Goal: Transaction & Acquisition: Obtain resource

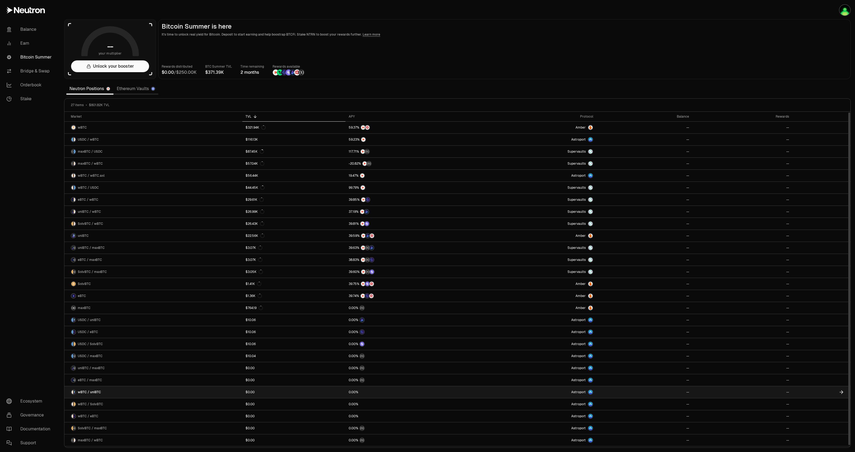
scroll to position [1, 0]
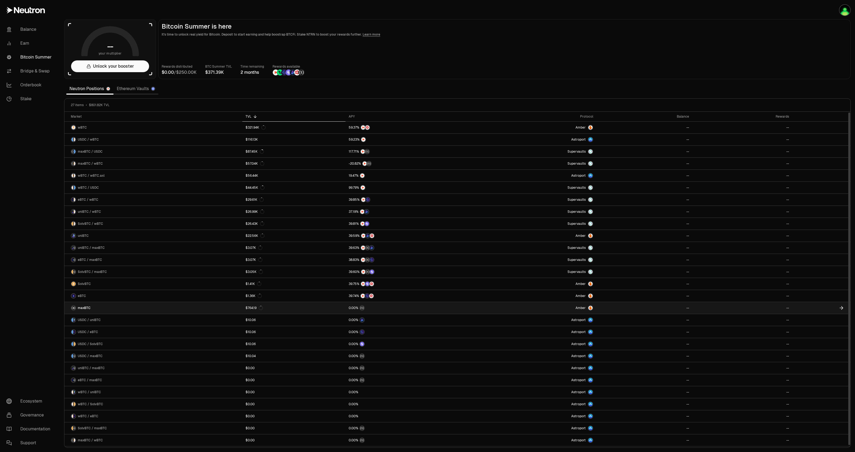
click at [95, 308] on link "maxBTC" at bounding box center [153, 308] width 178 height 12
click at [840, 307] on icon at bounding box center [840, 307] width 5 height 5
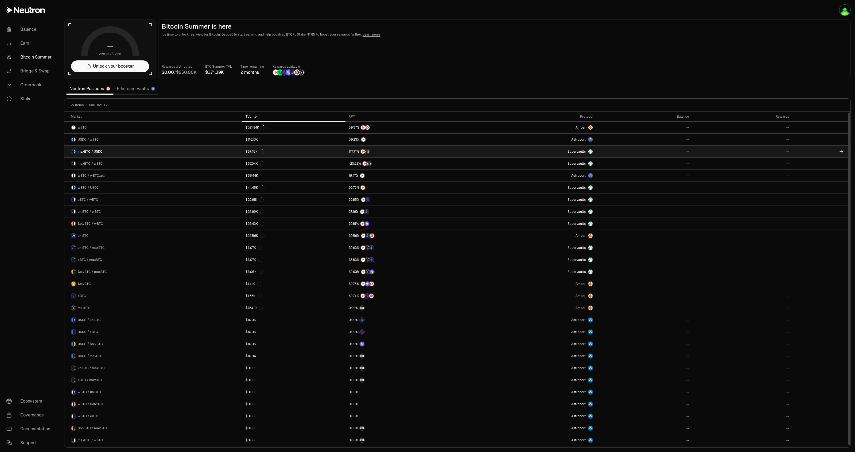
click at [149, 154] on link "maxBTC / USDC" at bounding box center [153, 152] width 178 height 12
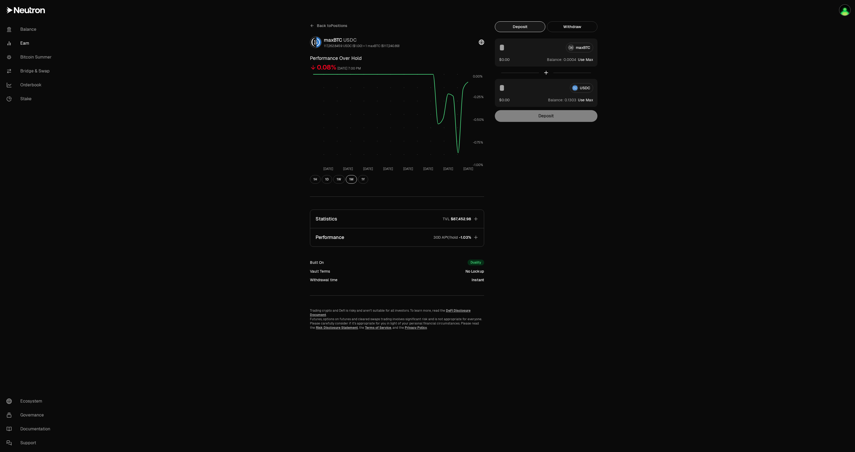
click at [584, 59] on button "Use Max" at bounding box center [585, 59] width 15 height 5
type input "**********"
click at [553, 116] on button "Deposit" at bounding box center [546, 116] width 103 height 12
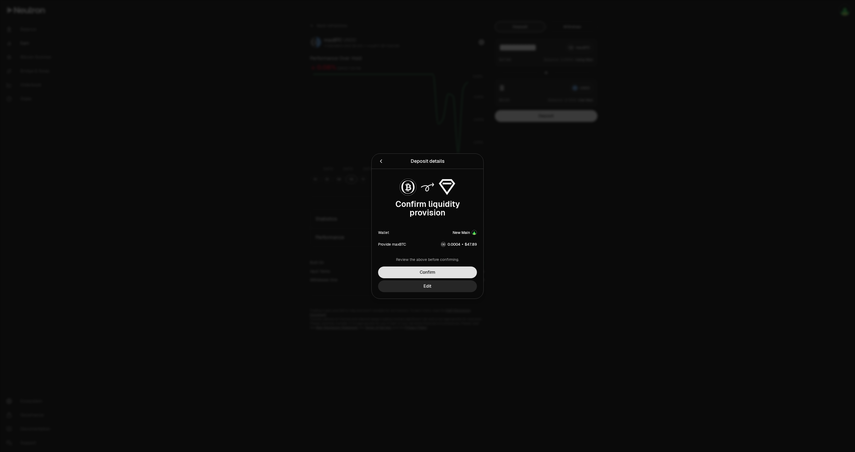
click at [449, 271] on button "Confirm" at bounding box center [427, 272] width 99 height 12
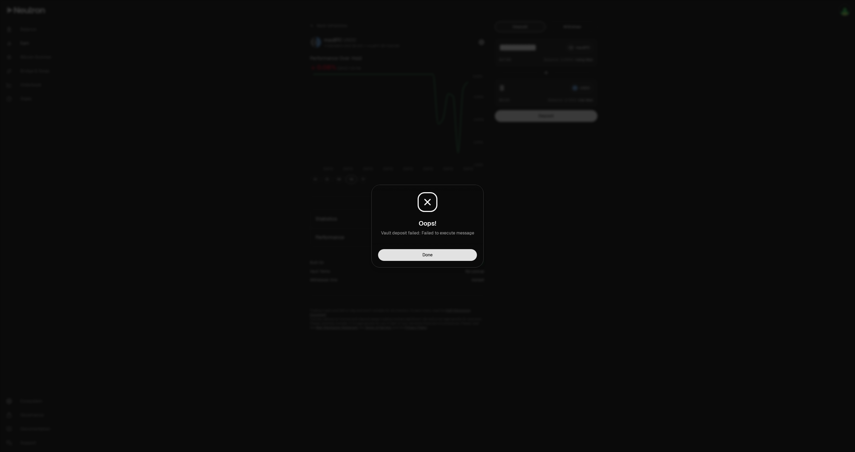
click at [455, 253] on button "Done" at bounding box center [427, 255] width 99 height 12
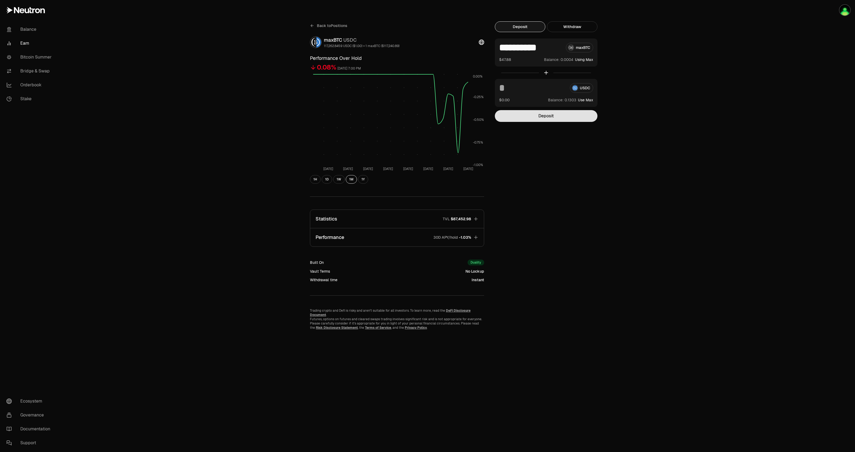
click at [564, 114] on button "Deposit" at bounding box center [546, 116] width 103 height 12
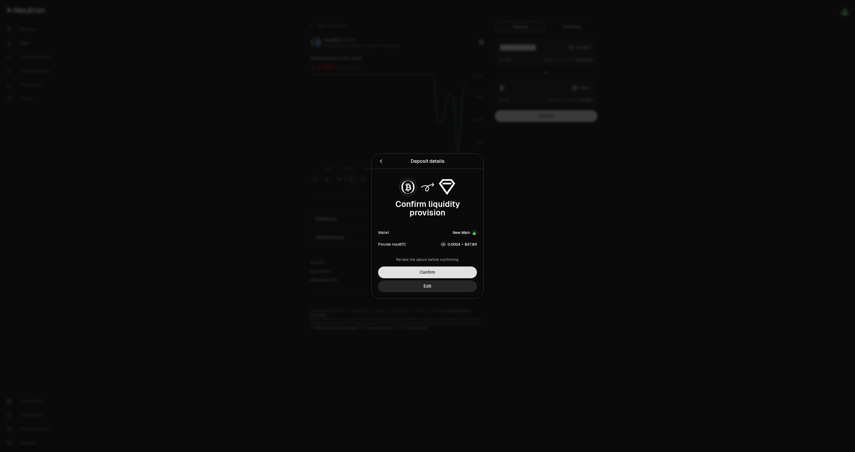
click at [445, 272] on button "Confirm" at bounding box center [427, 272] width 99 height 12
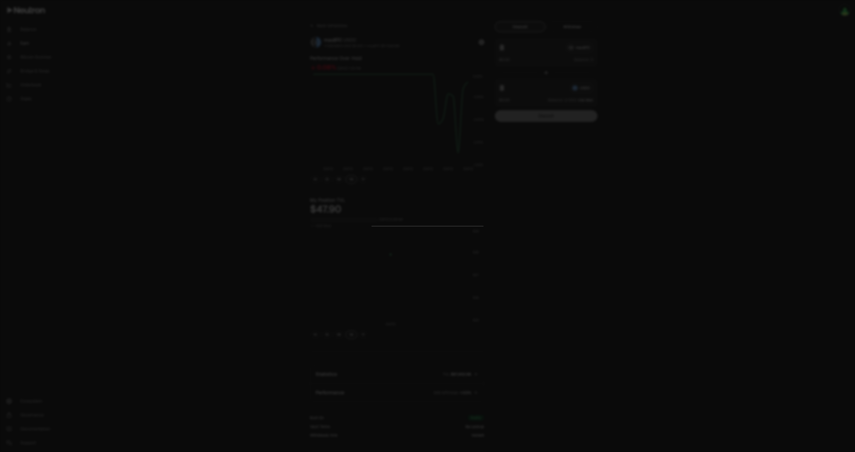
click at [573, 215] on div at bounding box center [427, 226] width 855 height 452
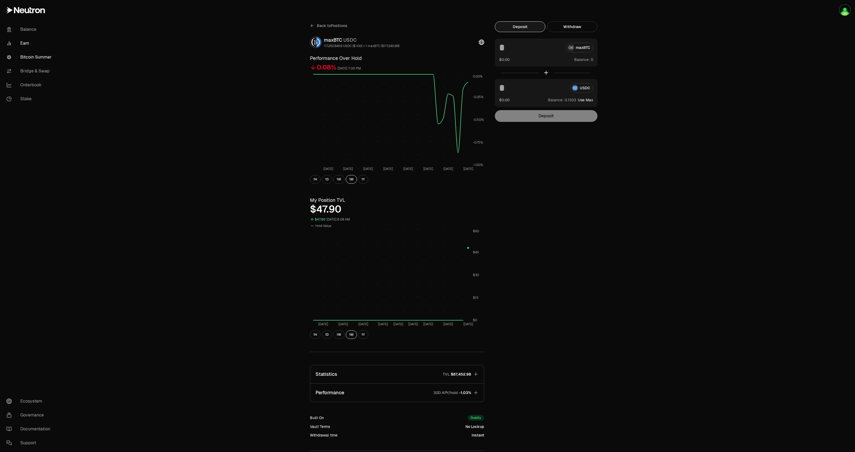
click at [30, 59] on link "Bitcoin Summer" at bounding box center [30, 57] width 56 height 14
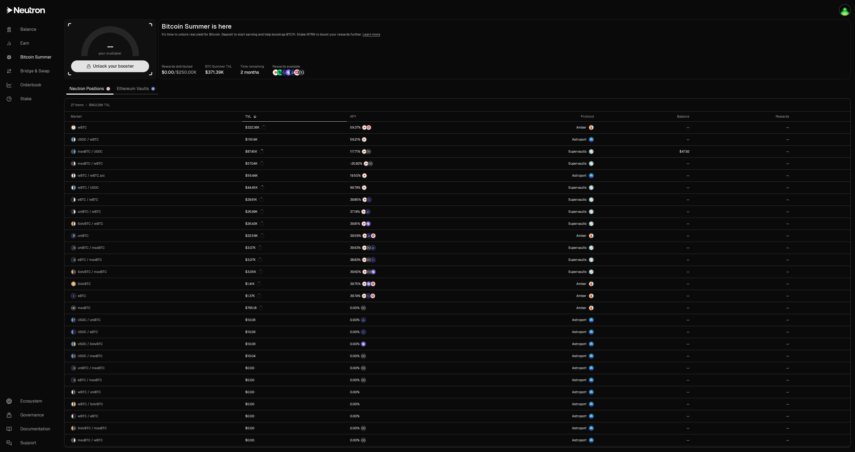
click at [102, 67] on button "Unlock your booster" at bounding box center [110, 66] width 78 height 12
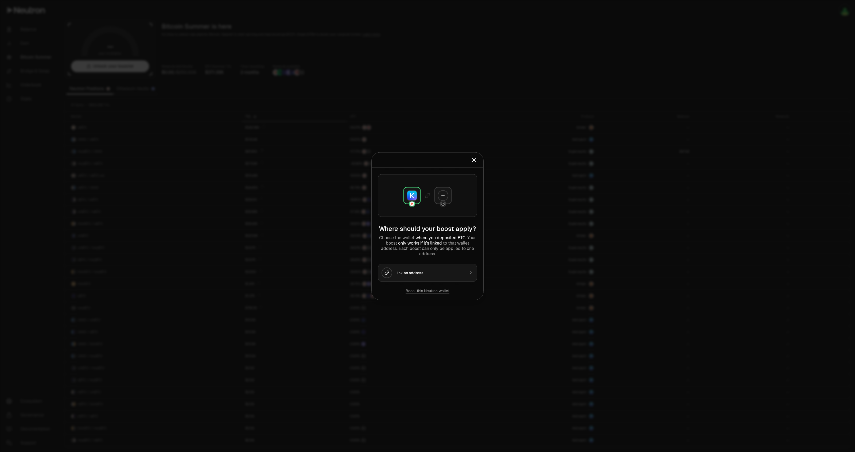
click at [438, 277] on button "Link an address" at bounding box center [427, 273] width 99 height 18
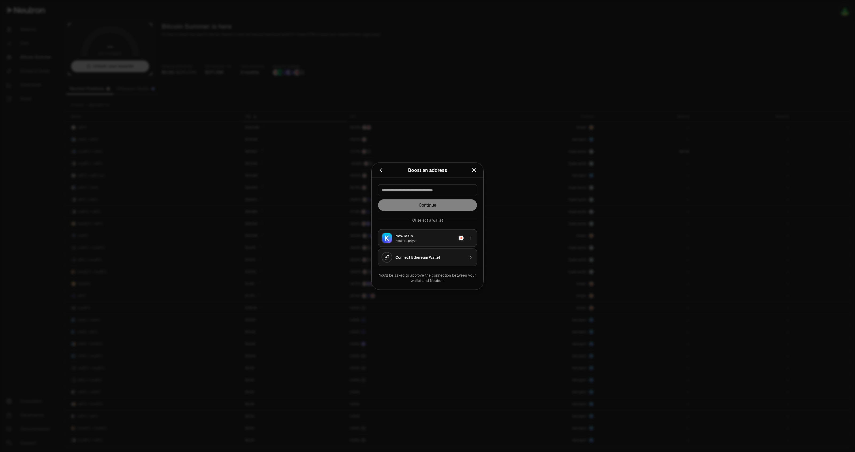
click at [429, 261] on button "Connect Ethereum Wallet" at bounding box center [427, 257] width 99 height 18
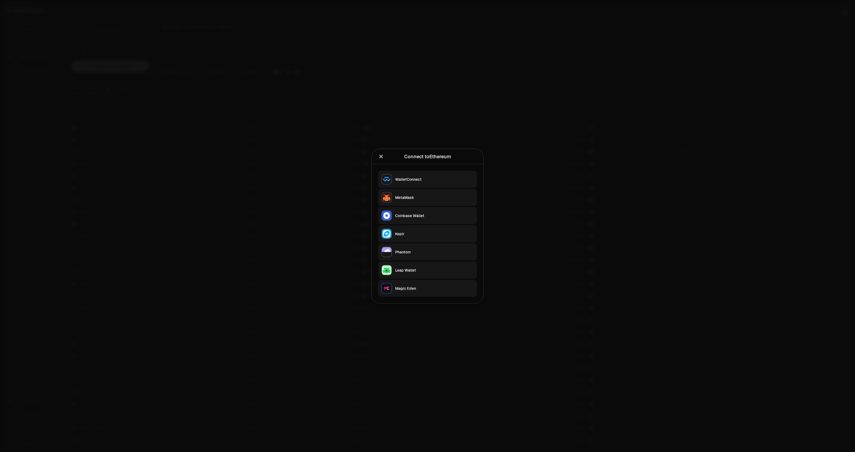
click at [417, 194] on div "MetaMask" at bounding box center [434, 196] width 79 height 5
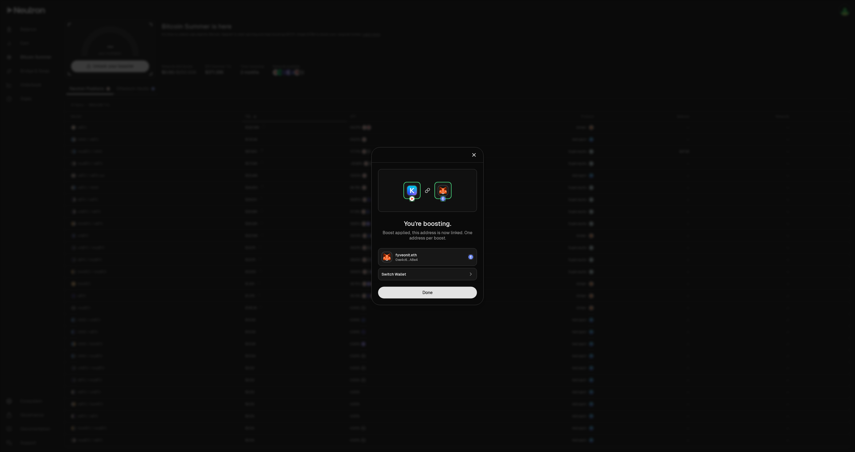
click at [456, 294] on button "Done" at bounding box center [427, 292] width 99 height 12
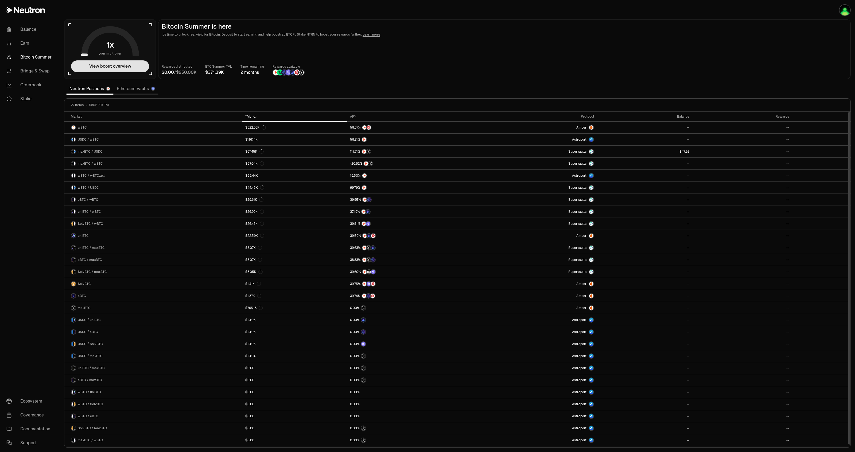
click at [114, 70] on button "View boost overview" at bounding box center [110, 66] width 78 height 12
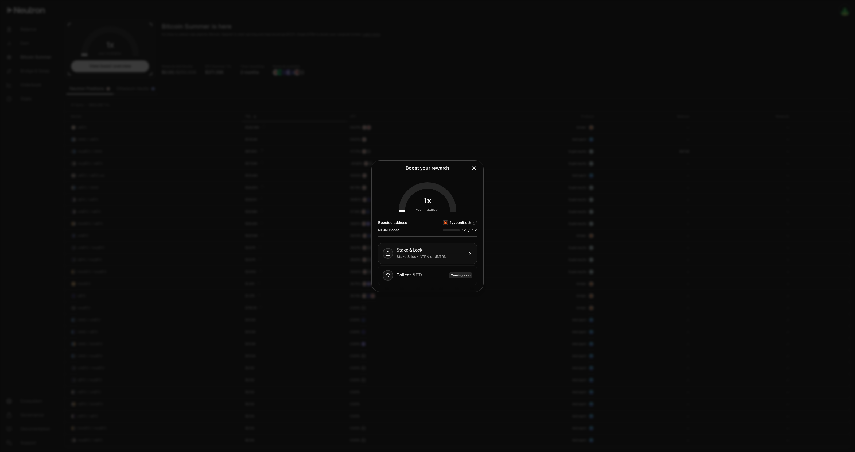
click at [425, 248] on div "Stake & Lock" at bounding box center [429, 249] width 67 height 5
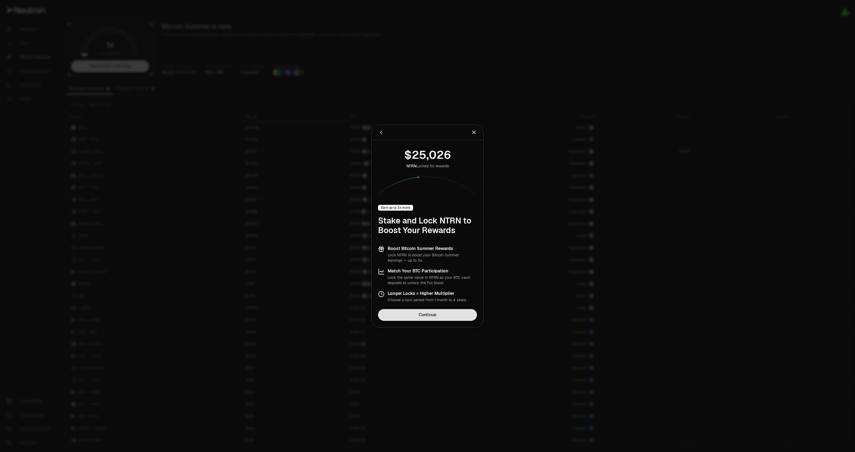
click at [425, 315] on link "Continue" at bounding box center [427, 315] width 99 height 12
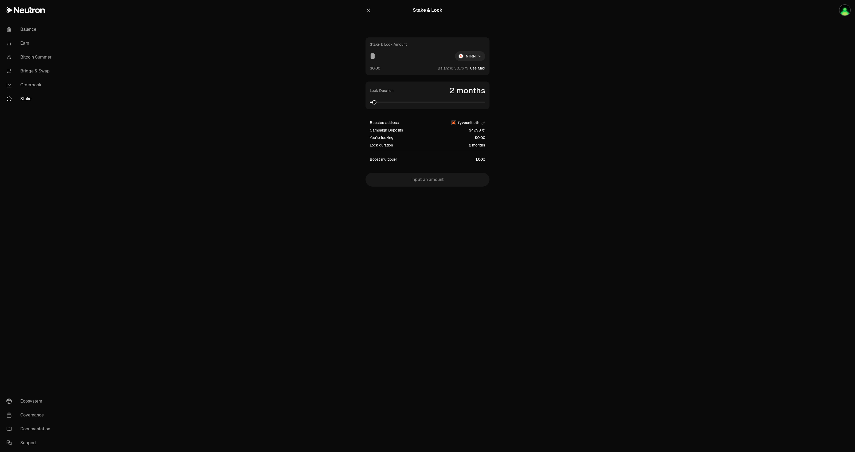
click at [472, 56] on html "Balance Earn Bitcoin Summer Bridge & Swap Orderbook Stake Ecosystem Governance …" at bounding box center [427, 226] width 855 height 452
click at [469, 80] on div "dNTRN" at bounding box center [470, 79] width 49 height 11
click at [376, 56] on input at bounding box center [409, 56] width 79 height 10
type input "***"
click at [485, 104] on span at bounding box center [483, 102] width 4 height 4
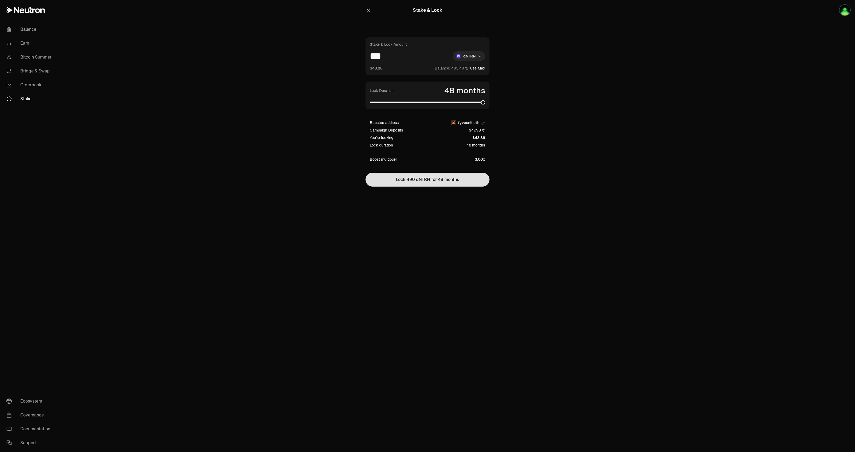
click at [433, 181] on button "Lock 490 dNTRN for 48 months" at bounding box center [427, 180] width 124 height 14
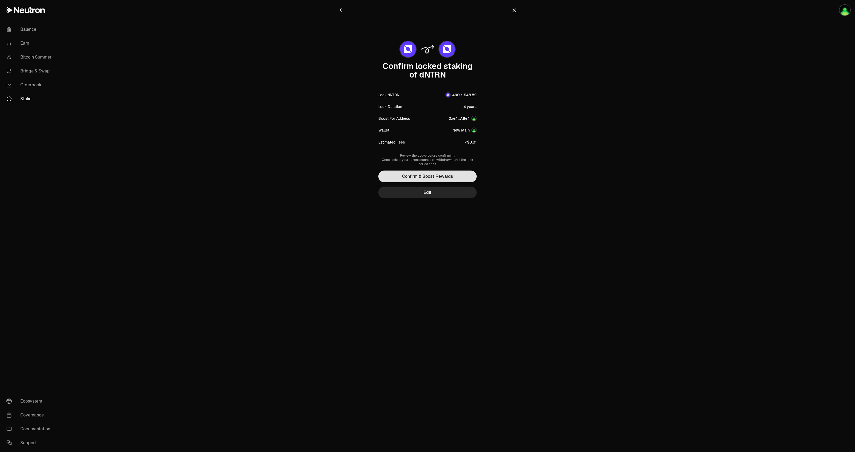
click at [437, 178] on button "Confirm & Boost Rewards" at bounding box center [427, 176] width 98 height 12
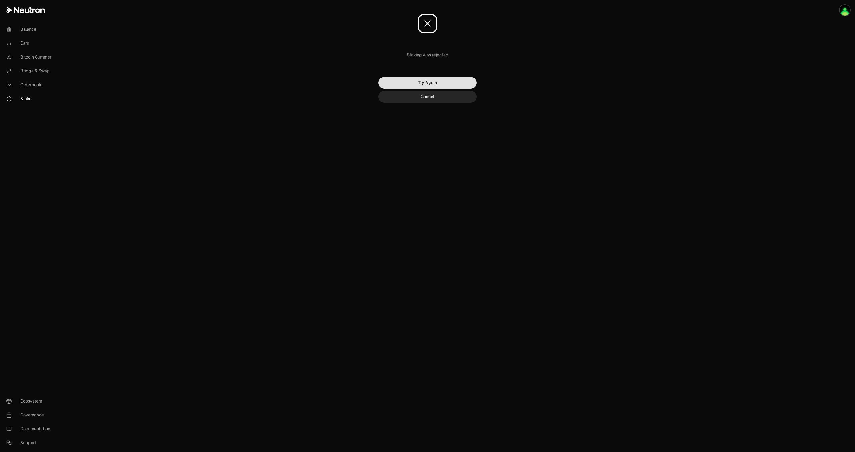
click at [431, 84] on button "Try Again" at bounding box center [427, 83] width 98 height 12
click at [443, 99] on button "Cancel" at bounding box center [427, 97] width 98 height 12
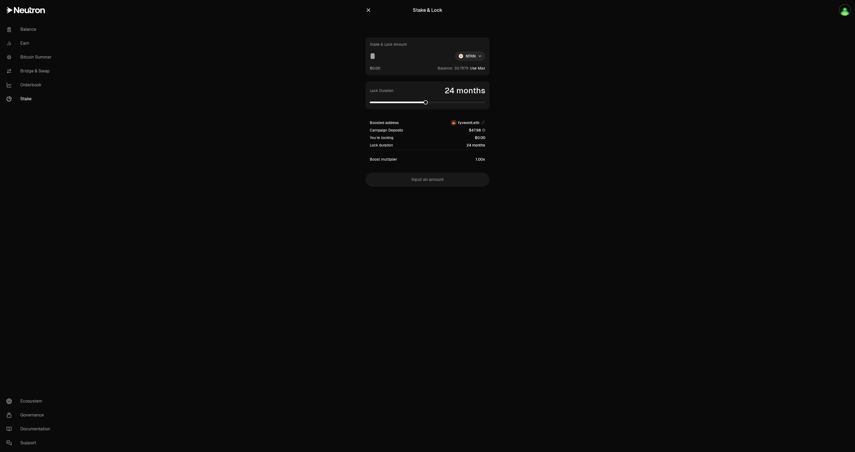
click at [425, 104] on span at bounding box center [425, 102] width 4 height 4
click at [426, 104] on span at bounding box center [425, 102] width 4 height 4
click at [468, 59] on html "Balance Earn Bitcoin Summer Bridge & Swap Orderbook Stake Ecosystem Governance …" at bounding box center [427, 226] width 855 height 452
click at [467, 82] on div "dNTRN" at bounding box center [470, 79] width 49 height 11
click at [397, 58] on input at bounding box center [409, 56] width 79 height 10
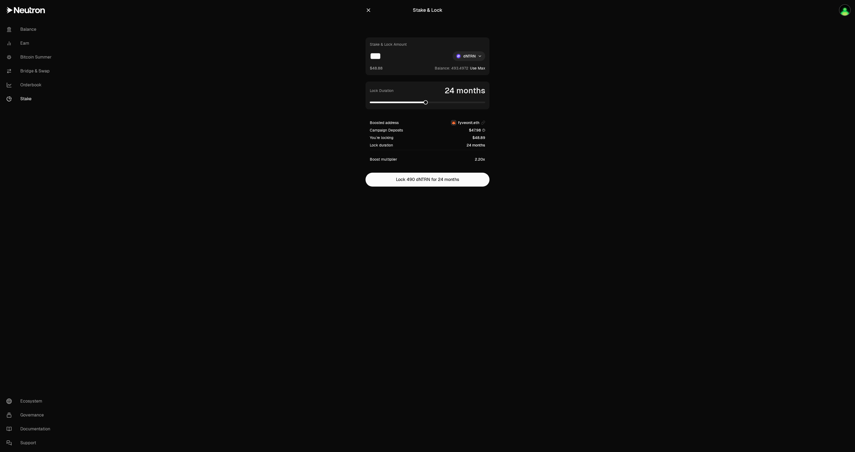
type input "***"
click at [416, 104] on span at bounding box center [427, 102] width 115 height 5
click at [444, 186] on button "Lock 490 dNTRN for 20 months" at bounding box center [427, 180] width 124 height 14
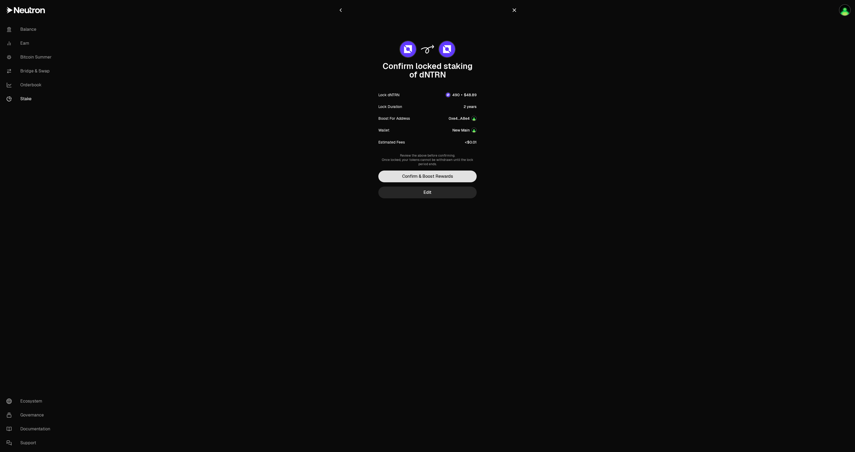
click at [442, 177] on button "Confirm & Boost Rewards" at bounding box center [427, 176] width 98 height 12
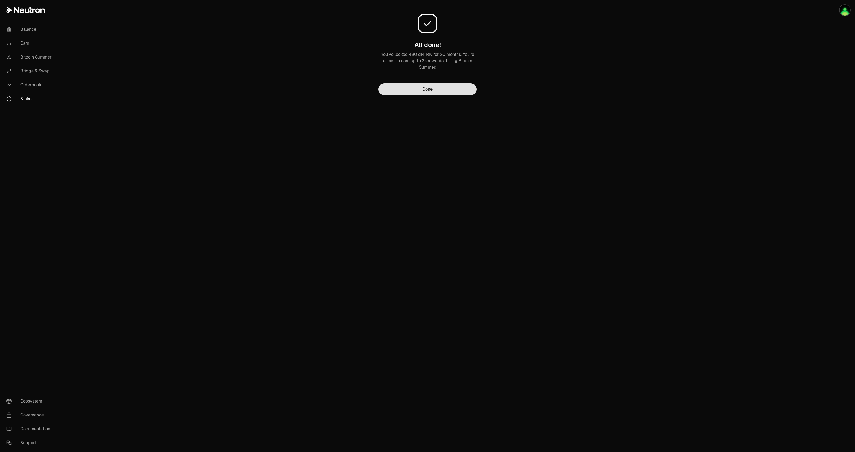
click at [458, 86] on button "Done" at bounding box center [427, 89] width 98 height 12
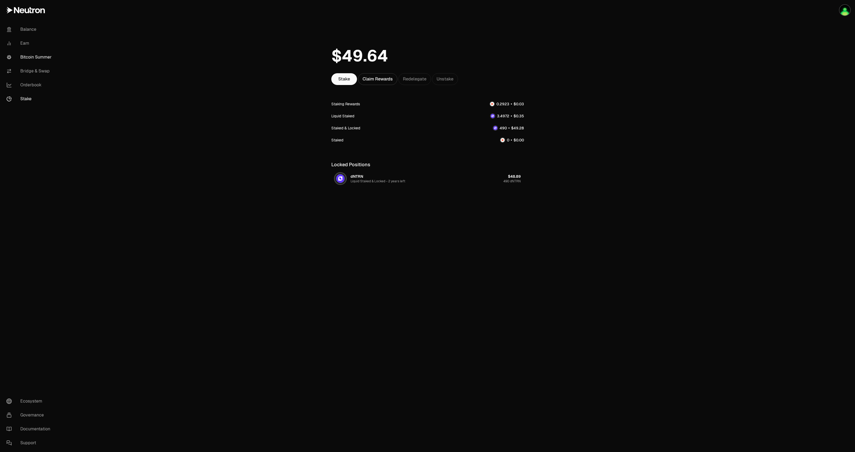
click at [27, 55] on link "Bitcoin Summer" at bounding box center [30, 57] width 56 height 14
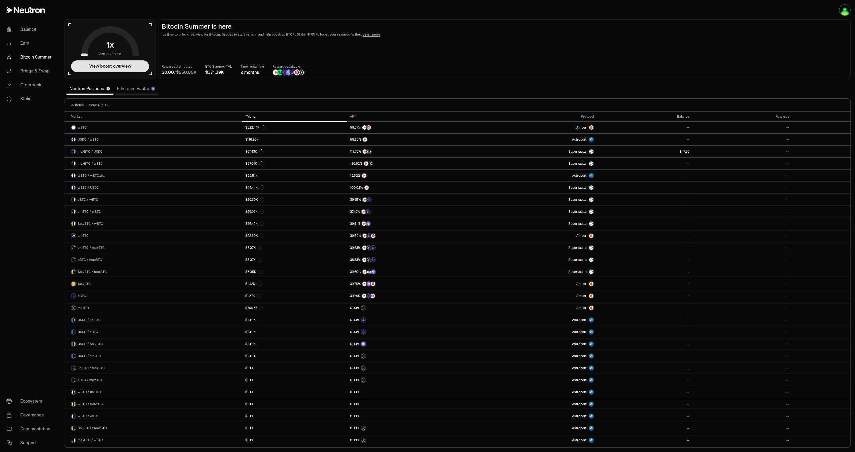
click at [97, 66] on button "View boost overview" at bounding box center [110, 66] width 78 height 12
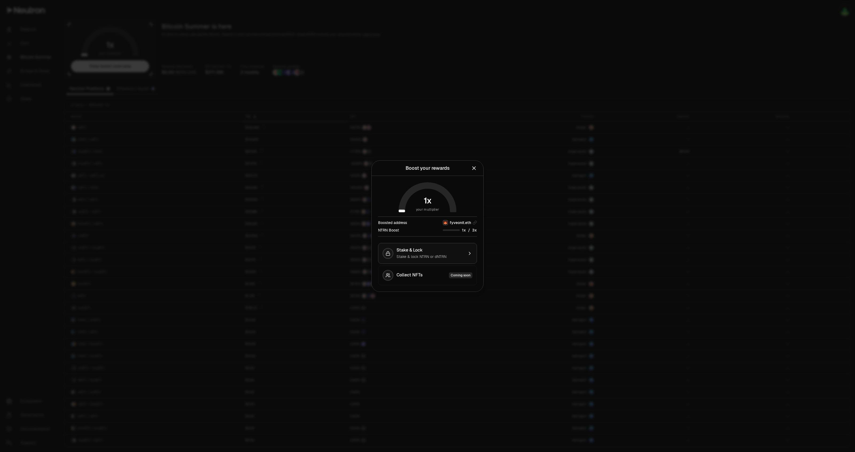
click at [433, 256] on span "Stake & lock NTRN or dNTRN" at bounding box center [421, 256] width 50 height 5
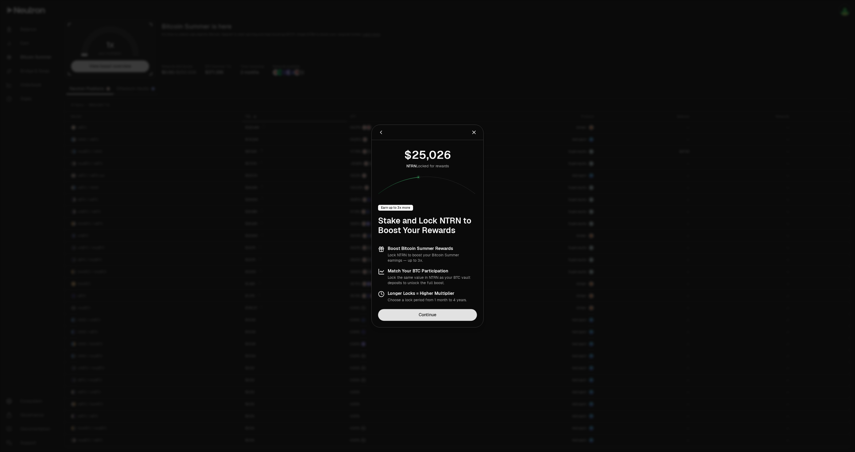
click at [453, 314] on link "Continue" at bounding box center [427, 315] width 99 height 12
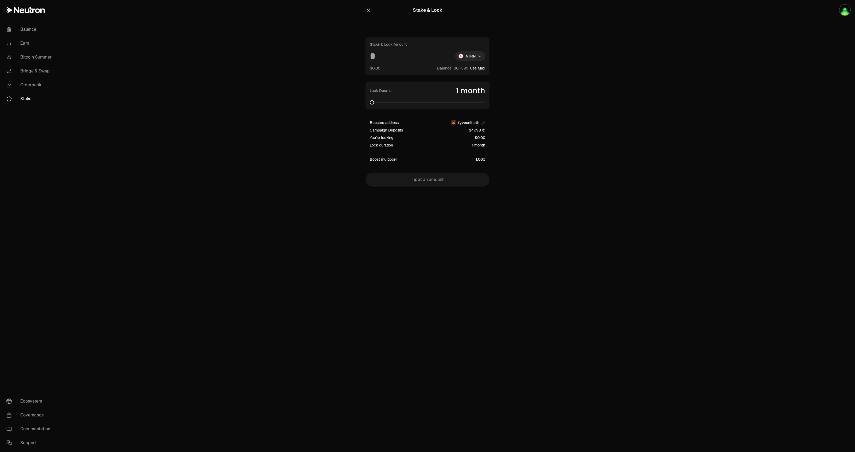
click at [380, 59] on input at bounding box center [410, 56] width 81 height 10
type input "**"
click at [485, 104] on span at bounding box center [483, 102] width 4 height 4
click at [424, 178] on button "Lock 20 NTRN for 48 months" at bounding box center [427, 180] width 124 height 14
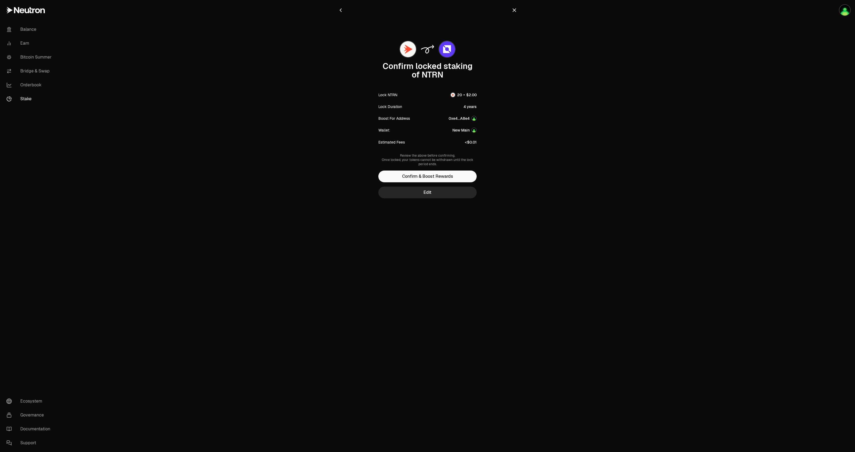
click at [424, 178] on button "Confirm & Boost Rewards" at bounding box center [427, 176] width 98 height 12
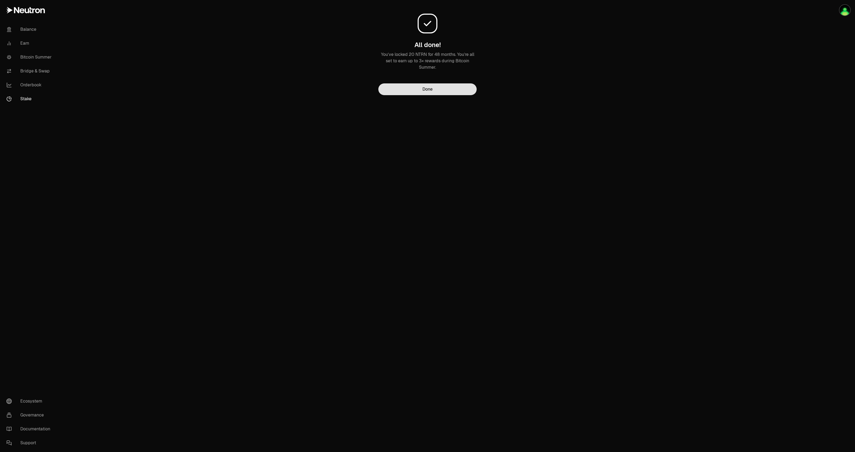
click at [427, 92] on button "Done" at bounding box center [427, 89] width 98 height 12
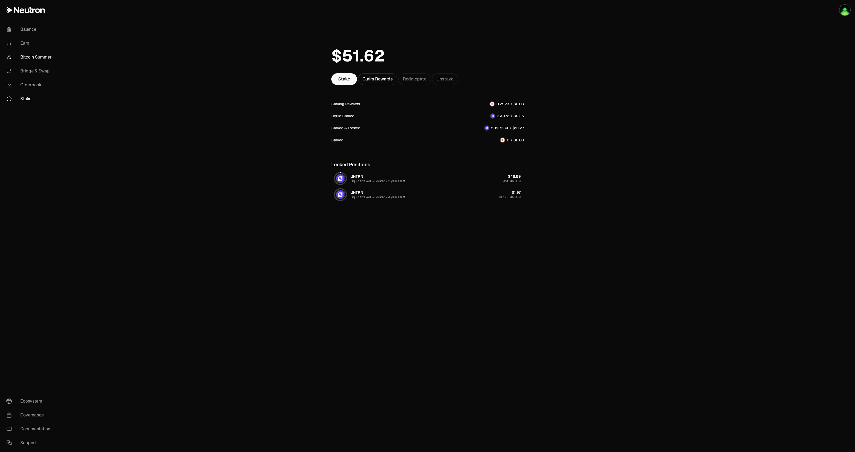
click at [35, 54] on link "Bitcoin Summer" at bounding box center [30, 57] width 56 height 14
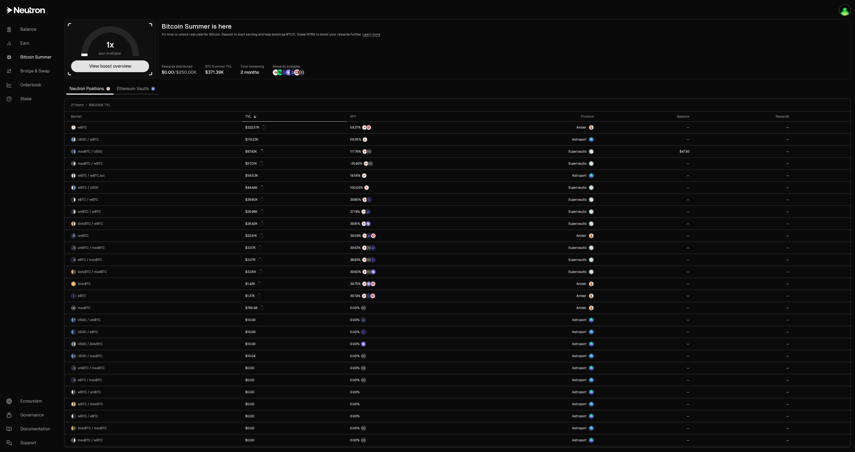
click at [106, 68] on button "View boost overview" at bounding box center [110, 66] width 78 height 12
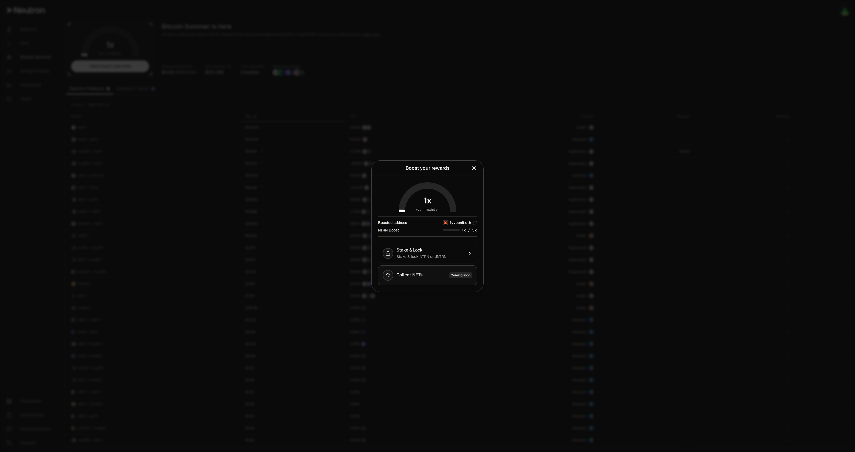
click at [439, 277] on div "Collect NFTs Coming soon" at bounding box center [434, 275] width 76 height 6
click at [427, 252] on div "Stake & Lock" at bounding box center [429, 249] width 67 height 5
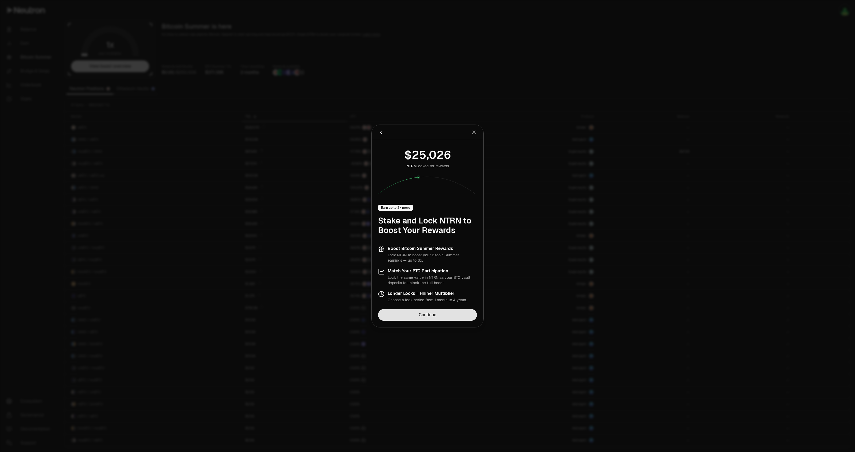
click at [427, 315] on link "Continue" at bounding box center [427, 315] width 99 height 12
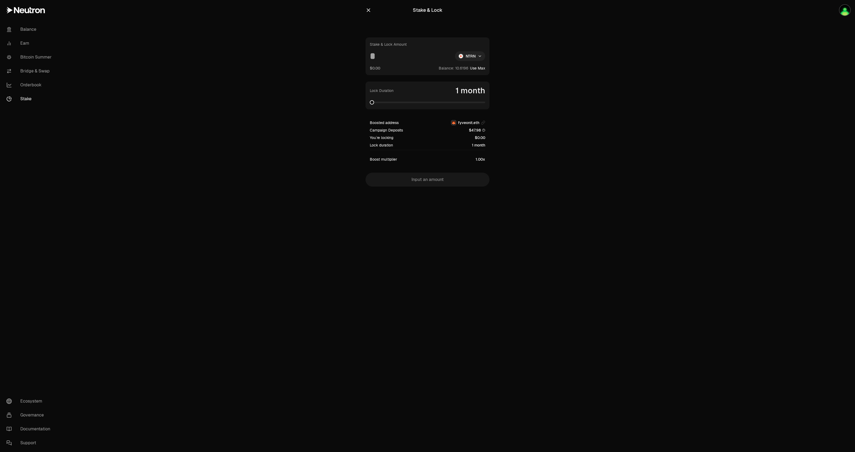
click at [475, 56] on html "Balance Earn Bitcoin Summer Bridge & Swap Orderbook Stake Ecosystem Governance …" at bounding box center [427, 226] width 855 height 452
click at [465, 79] on span "dNTRN" at bounding box center [460, 79] width 12 height 5
click at [476, 56] on html "Balance Earn Bitcoin Summer Bridge & Swap Orderbook Stake Ecosystem Governance …" at bounding box center [427, 226] width 855 height 452
click at [471, 65] on div "NTRN" at bounding box center [468, 69] width 49 height 11
click at [478, 56] on html "Balance Earn Bitcoin Summer Bridge & Swap Orderbook Stake Ecosystem Governance …" at bounding box center [427, 226] width 855 height 452
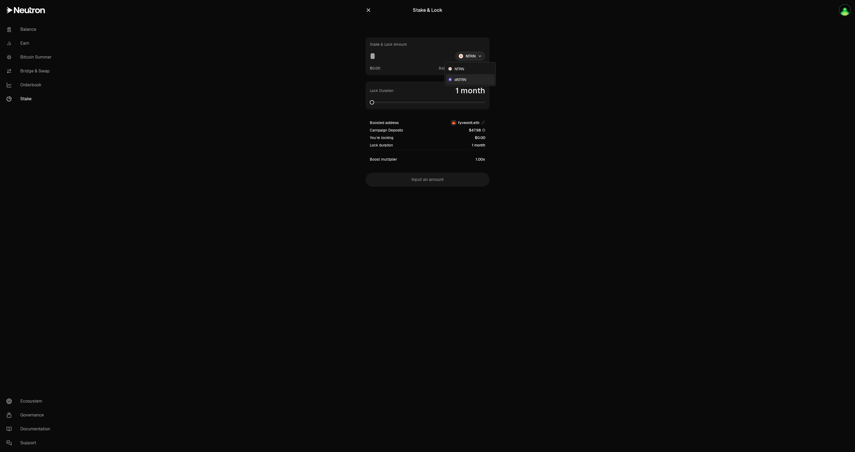
click at [468, 78] on div "dNTRN" at bounding box center [470, 79] width 49 height 11
click at [369, 8] on icon "button" at bounding box center [368, 10] width 6 height 6
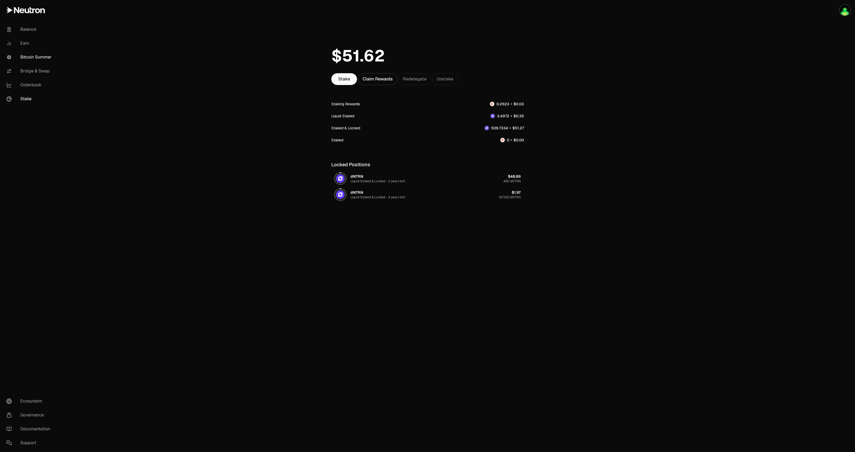
click at [30, 58] on link "Bitcoin Summer" at bounding box center [30, 57] width 56 height 14
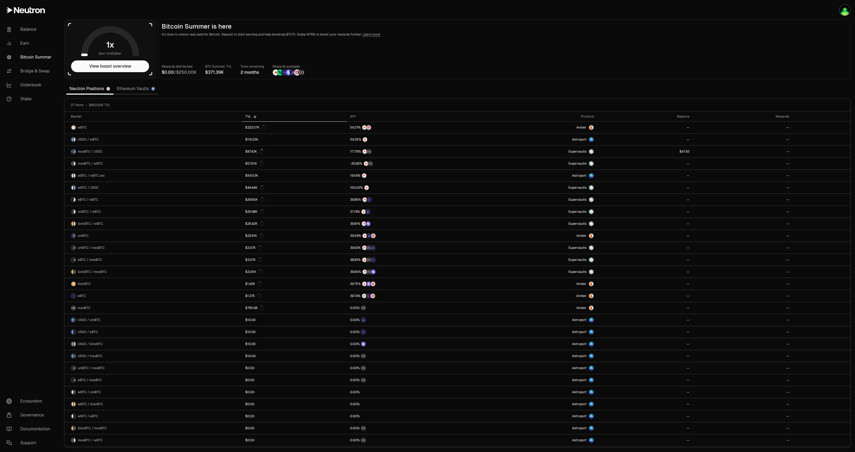
click at [117, 60] on aside "your multiplier View boost overview" at bounding box center [110, 49] width 92 height 60
click at [124, 67] on button "View boost overview" at bounding box center [110, 66] width 78 height 12
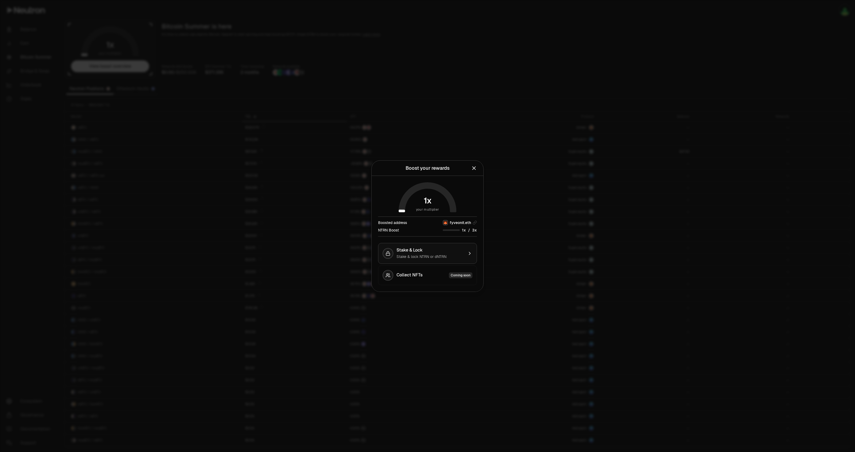
click at [424, 251] on div "Stake & Lock" at bounding box center [429, 249] width 67 height 5
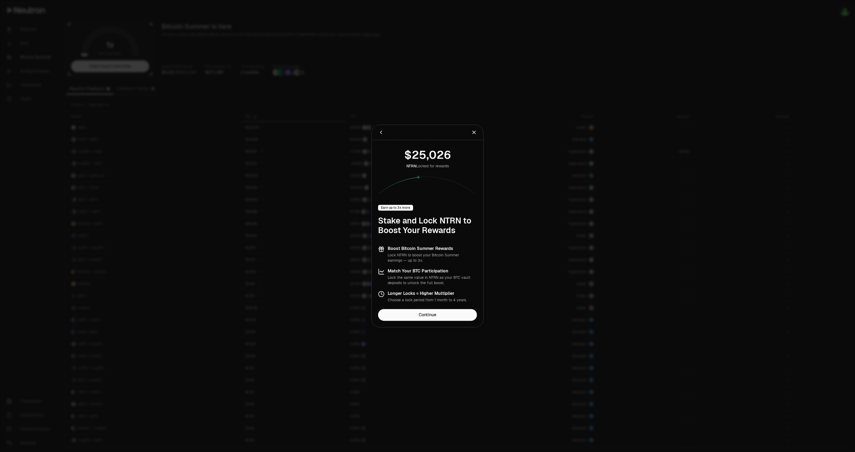
click at [437, 308] on div "NTRN Locked for rewards Earn up to 3x more Stake and Lock NTRN to Boost Your Re…" at bounding box center [428, 224] width 112 height 169
click at [437, 315] on link "Continue" at bounding box center [427, 315] width 99 height 12
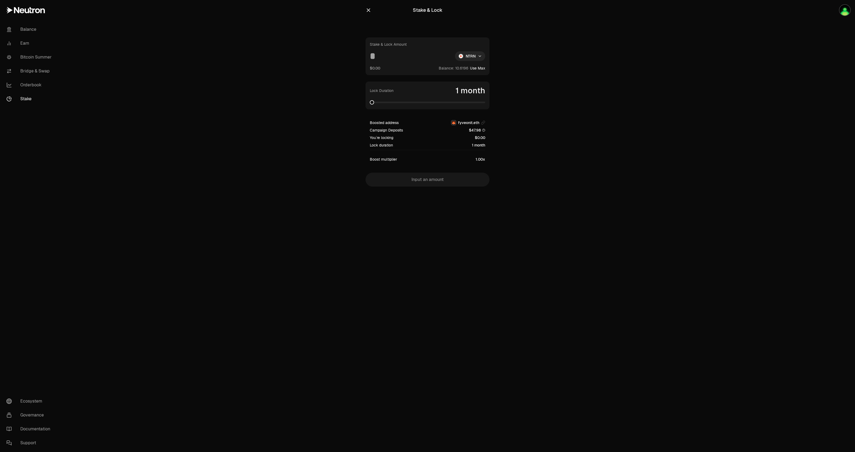
click at [37, 94] on link "Stake" at bounding box center [30, 99] width 56 height 14
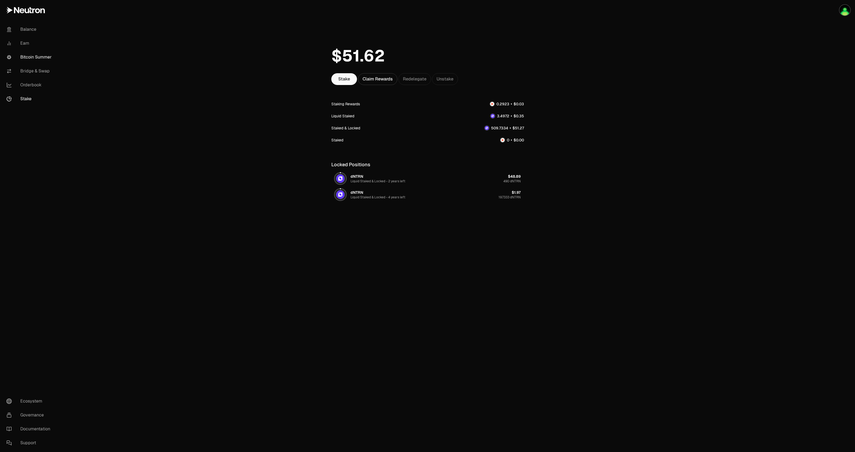
click at [36, 57] on link "Bitcoin Summer" at bounding box center [30, 57] width 56 height 14
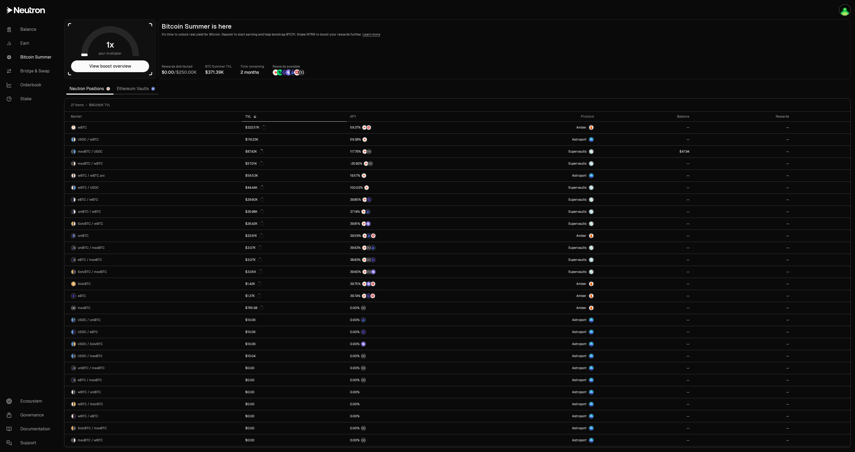
click at [144, 89] on link "Ethereum Vaults" at bounding box center [136, 88] width 45 height 11
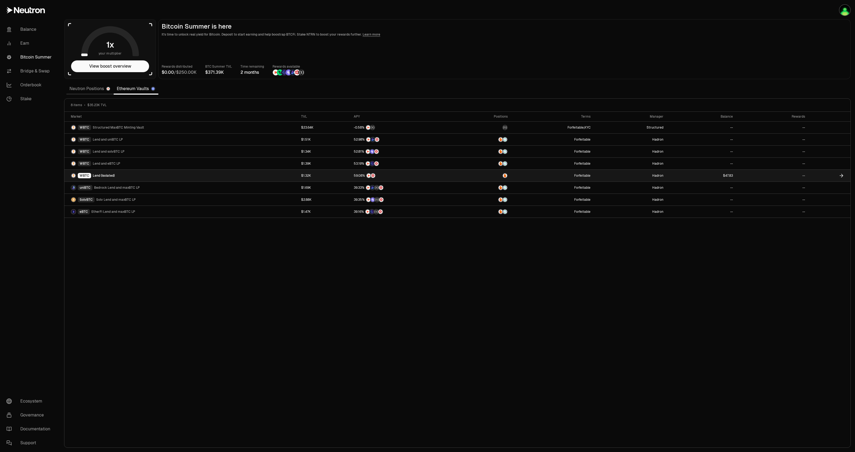
click at [108, 178] on span "Lend (Isolated)" at bounding box center [104, 175] width 22 height 4
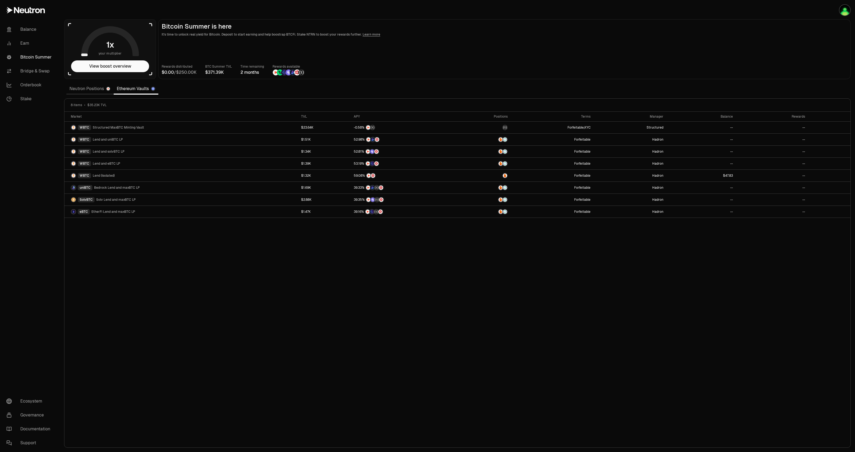
click at [80, 87] on link "Neutron Positions" at bounding box center [89, 88] width 47 height 11
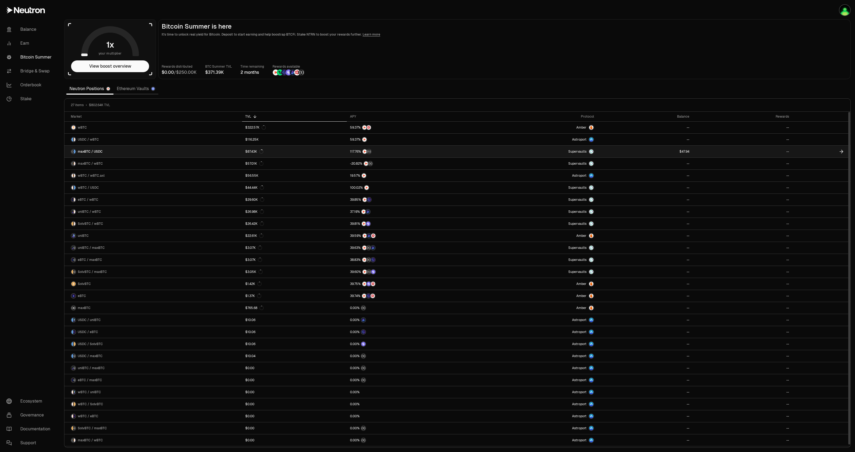
click at [126, 151] on link "maxBTC / USDC" at bounding box center [153, 152] width 178 height 12
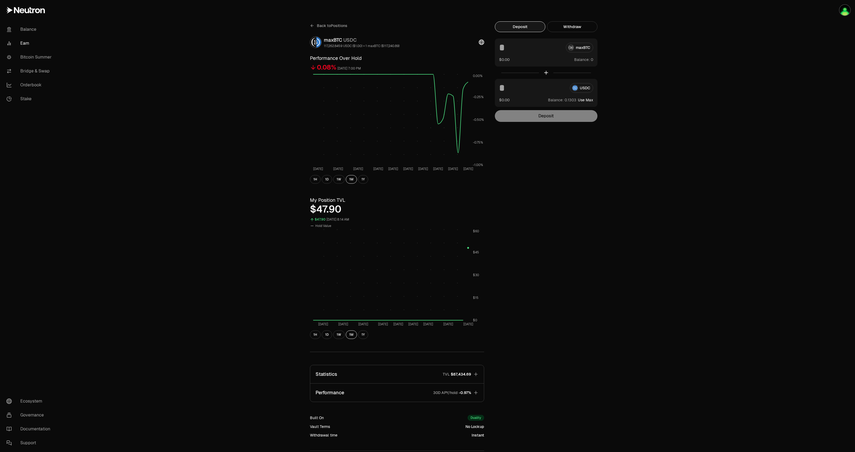
scroll to position [50, 0]
